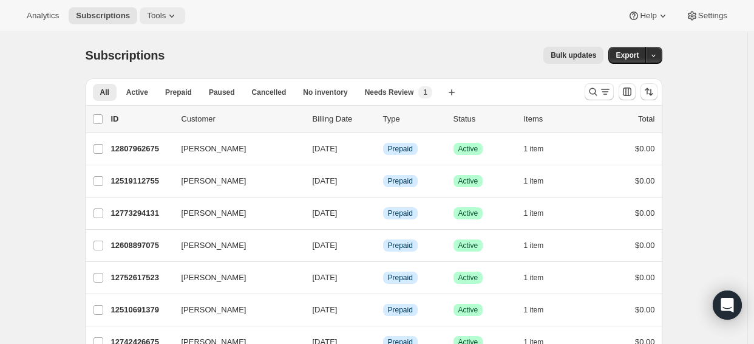
click at [174, 17] on icon at bounding box center [172, 16] width 12 height 12
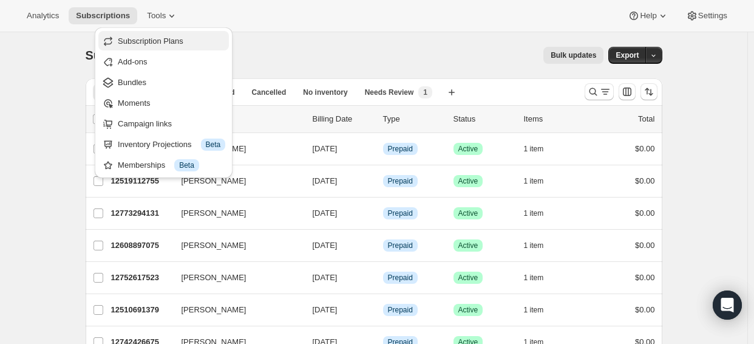
click at [163, 41] on span "Subscription Plans" at bounding box center [151, 40] width 66 height 9
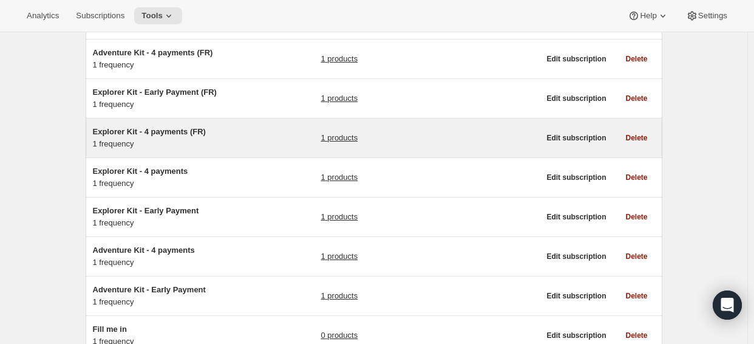
scroll to position [161, 0]
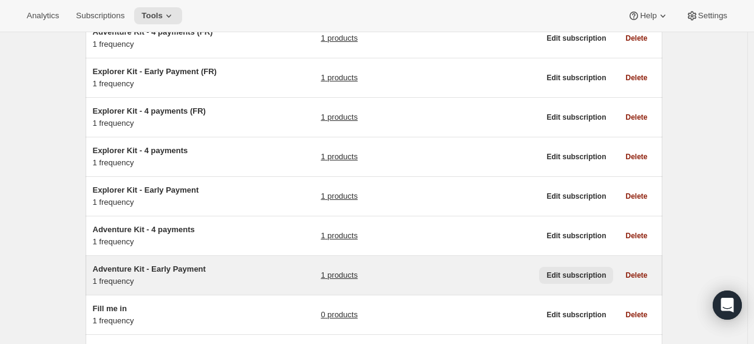
click at [558, 278] on span "Edit subscription" at bounding box center [576, 275] width 60 height 10
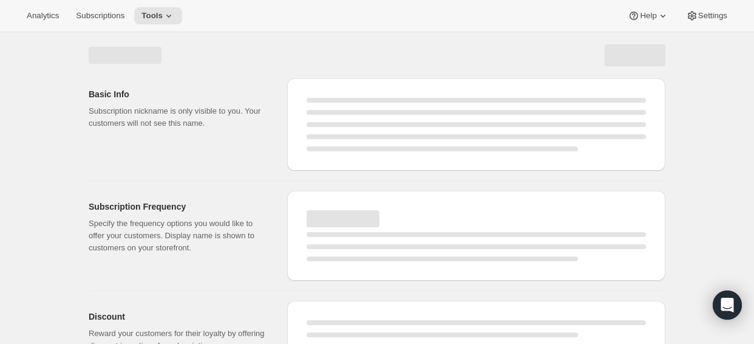
select select "WEEK"
select select "MONTH"
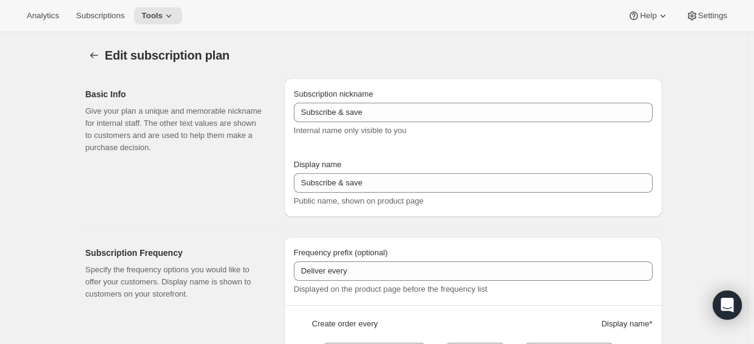
type input "Adventure Kit - Early Payment"
select select "ENABLED"
select select "MONTH"
